Goal: Task Accomplishment & Management: Use online tool/utility

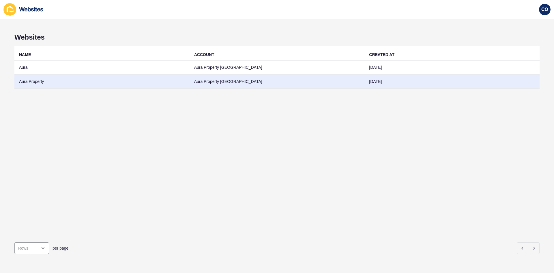
click at [35, 80] on td "Aura Property" at bounding box center [101, 81] width 175 height 14
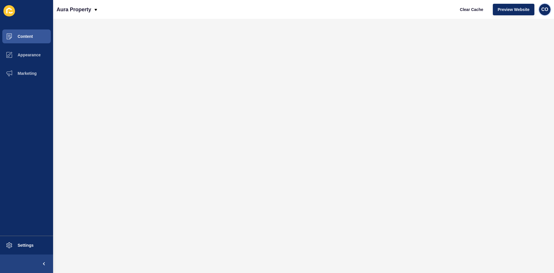
click at [443, 11] on span "CO" at bounding box center [545, 10] width 7 height 6
click at [443, 46] on link "Logout" at bounding box center [531, 48] width 42 height 13
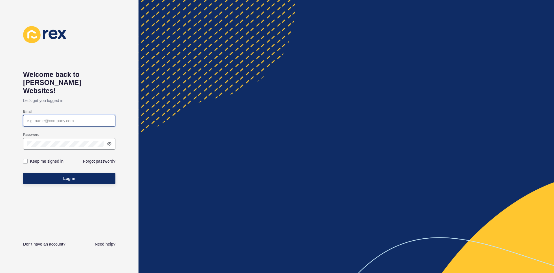
type input "[EMAIL_ADDRESS][PERSON_NAME][DOMAIN_NAME]"
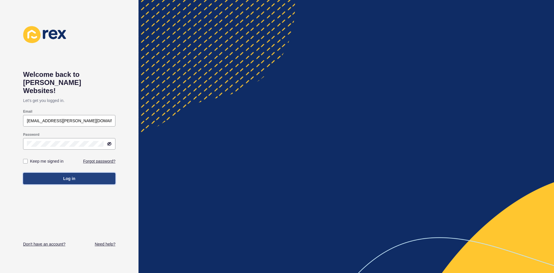
click at [82, 173] on button "Log in" at bounding box center [69, 179] width 92 height 12
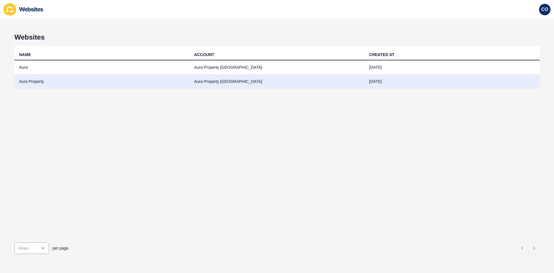
click at [101, 80] on td "Aura Property" at bounding box center [101, 81] width 175 height 14
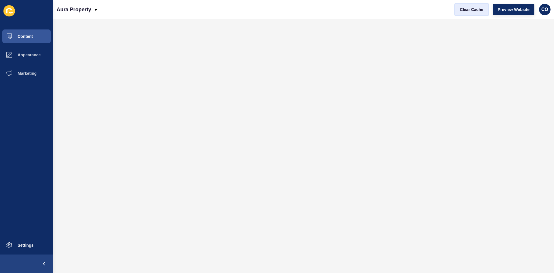
click at [443, 11] on span "Clear Cache" at bounding box center [471, 10] width 23 height 6
click at [31, 36] on span "Content" at bounding box center [16, 36] width 34 height 5
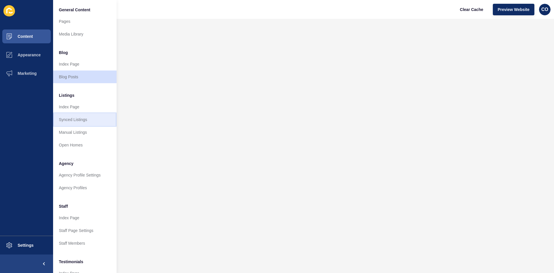
click at [90, 120] on link "Synced Listings" at bounding box center [85, 119] width 64 height 13
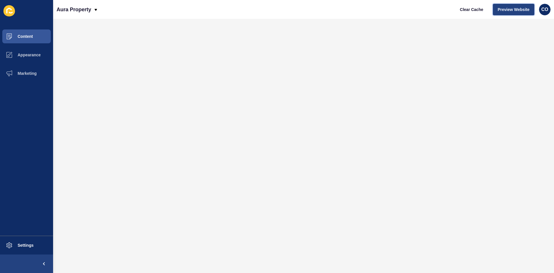
click at [443, 9] on span "Preview Website" at bounding box center [514, 10] width 32 height 6
